Goal: Transaction & Acquisition: Purchase product/service

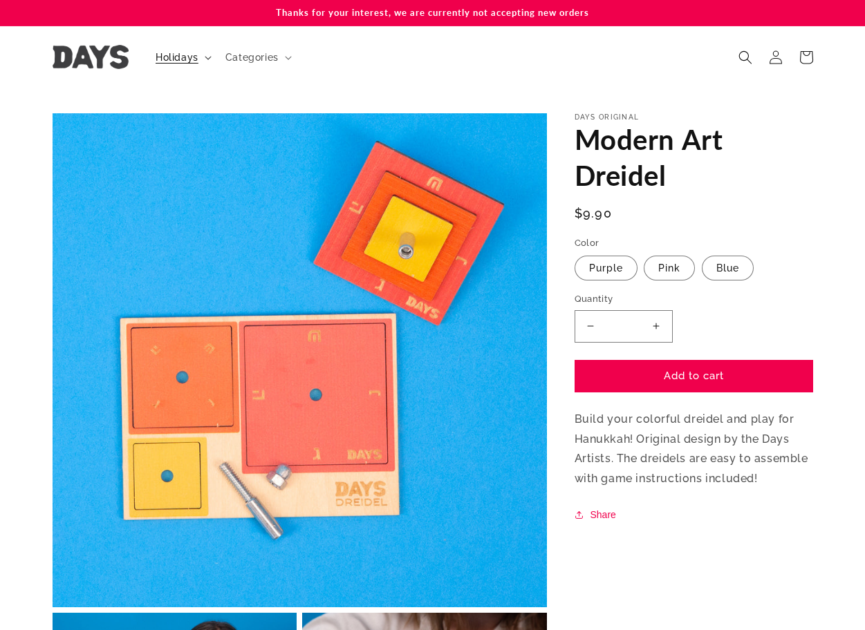
click at [201, 64] on summary "Holidays" at bounding box center [182, 57] width 70 height 29
click at [256, 58] on span "Categories" at bounding box center [251, 57] width 53 height 12
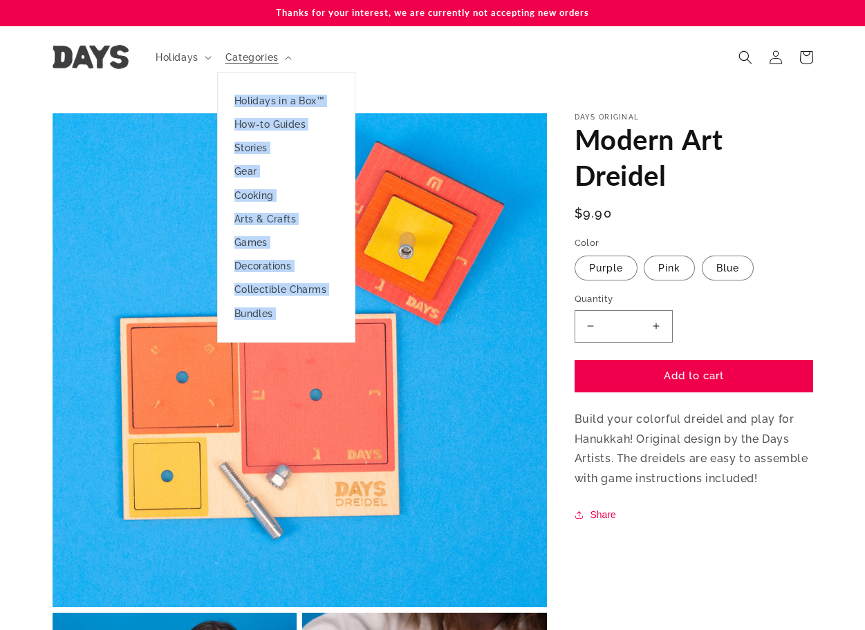
click at [455, 55] on header "Holidays Holidays Hanukkah Passover Purim Lag Ba'Omer" at bounding box center [433, 57] width 830 height 62
